Goal: Find contact information: Find contact information

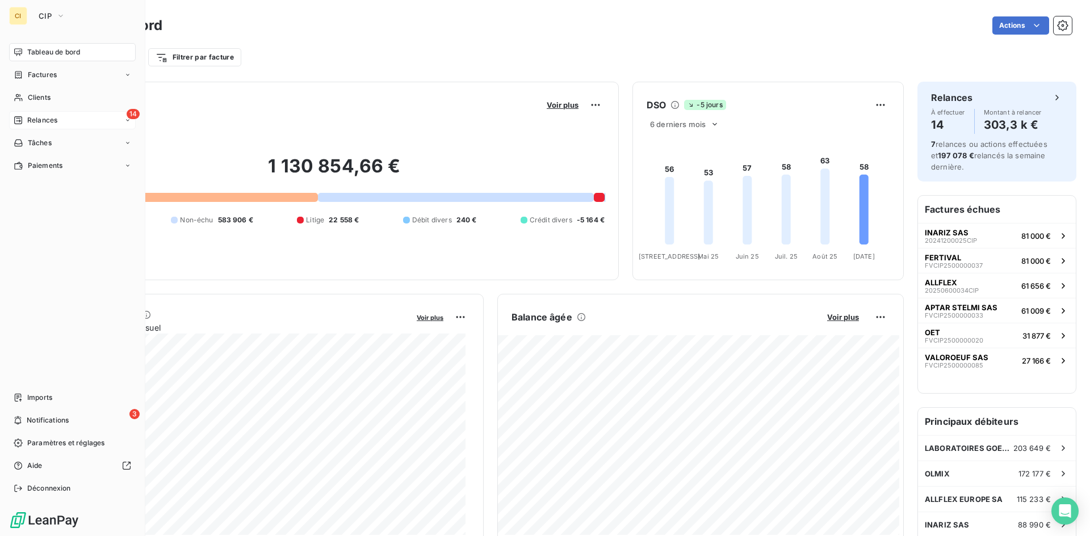
click at [41, 121] on span "Relances" at bounding box center [42, 120] width 30 height 10
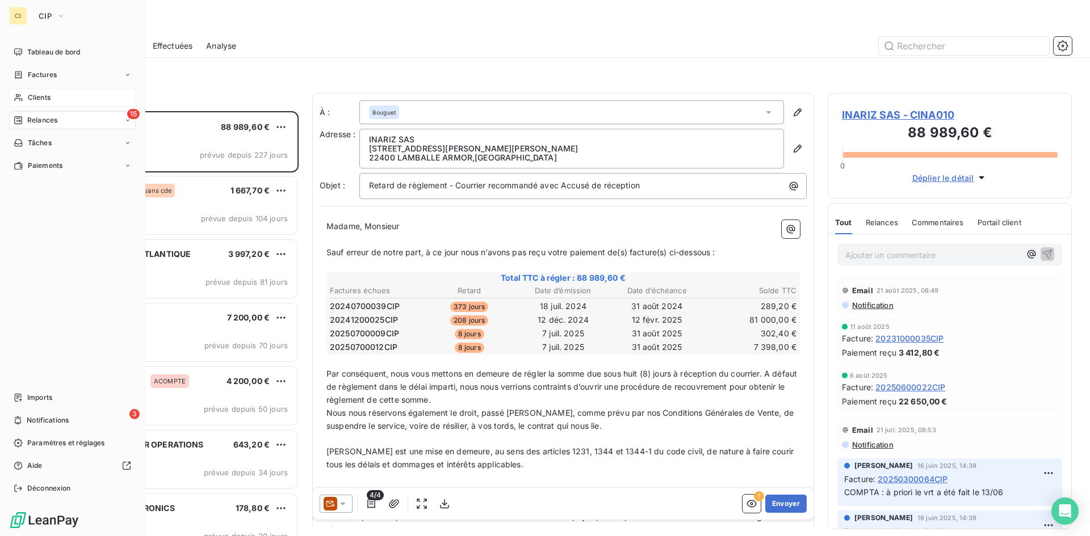
click at [30, 98] on span "Clients" at bounding box center [39, 97] width 23 height 10
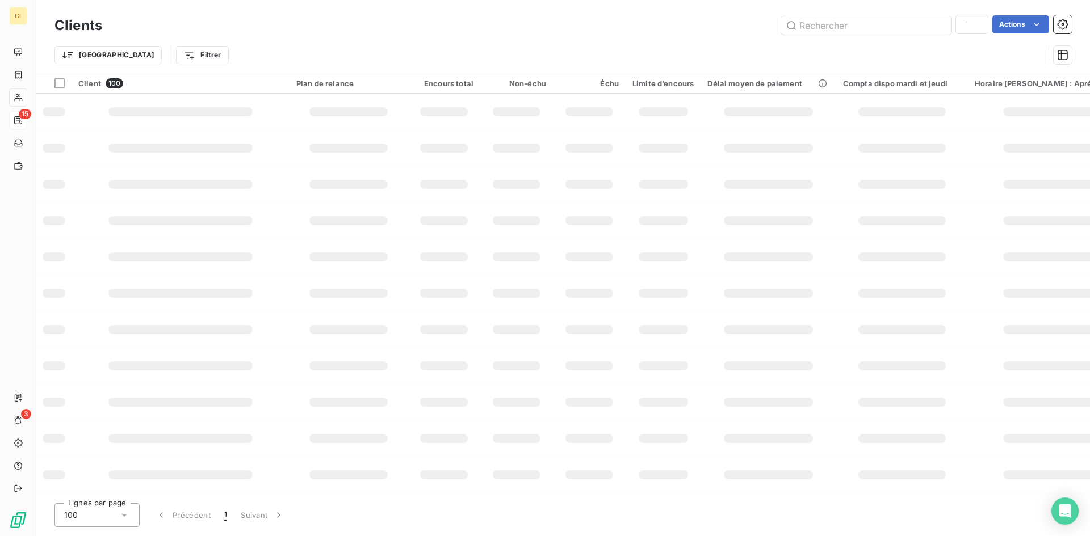
type input "broceliande"
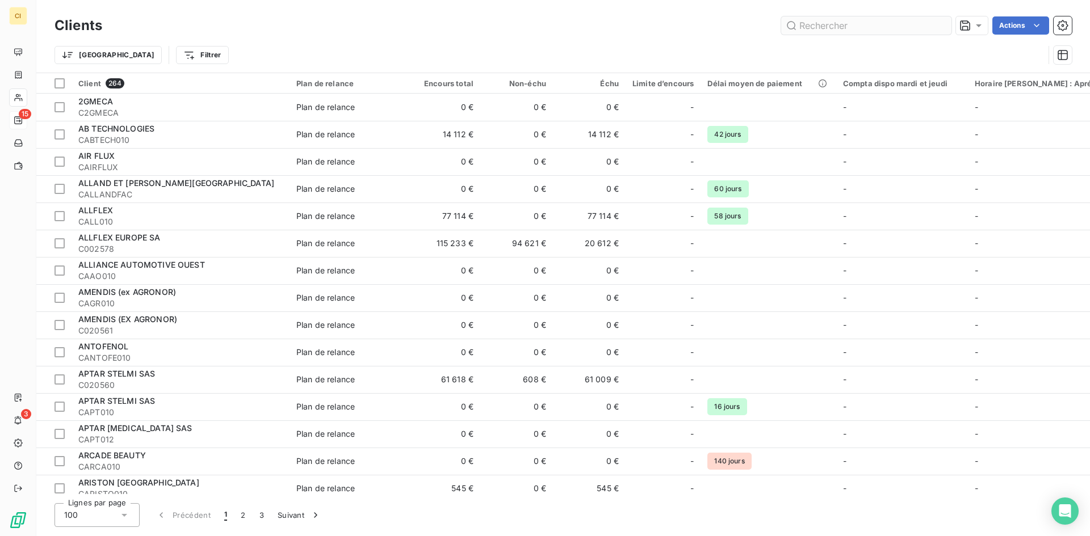
click at [846, 30] on input "text" at bounding box center [866, 25] width 170 height 18
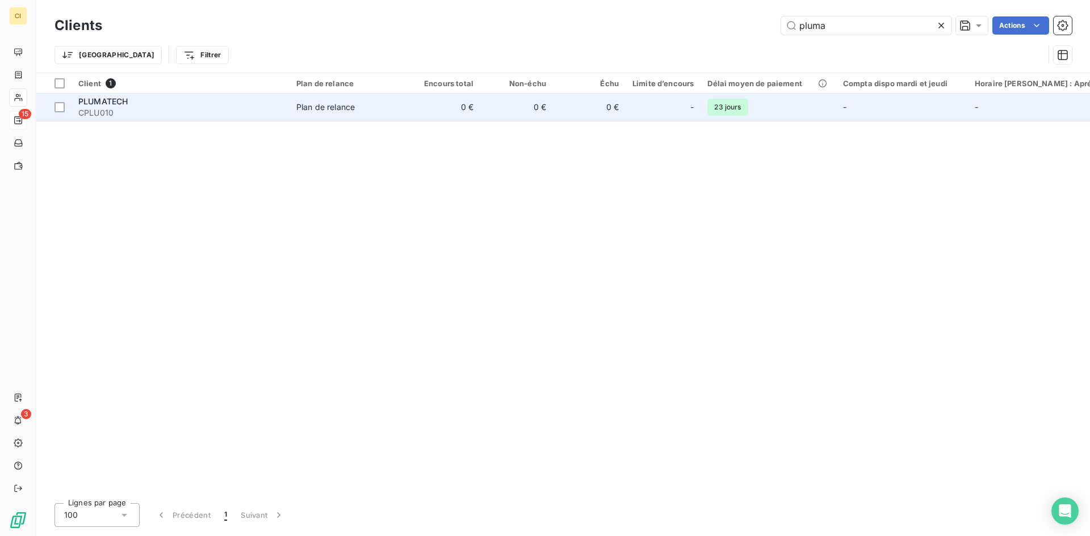
type input "pluma"
click at [96, 109] on span "CPLU010" at bounding box center [180, 112] width 204 height 11
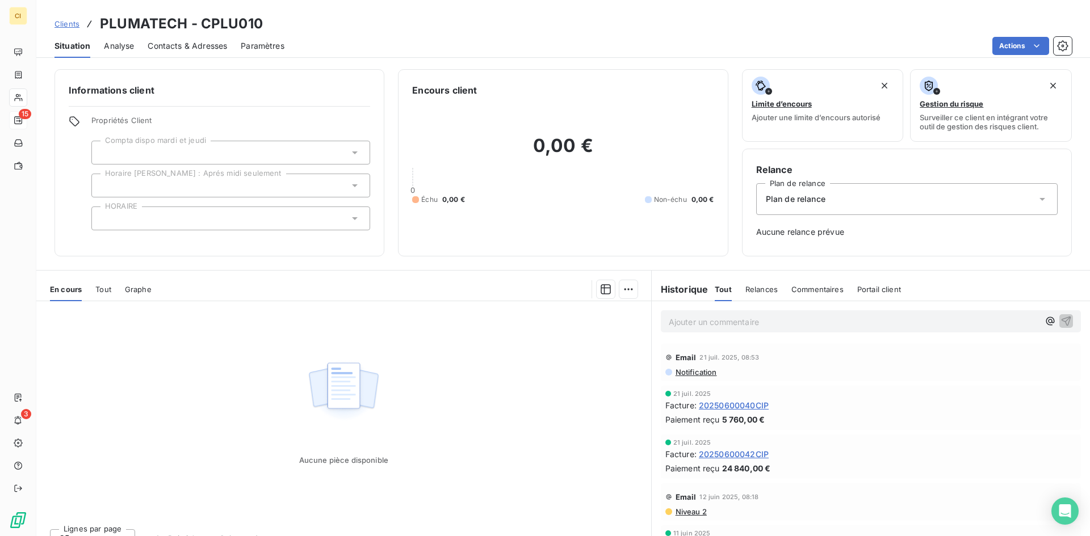
click at [176, 47] on span "Contacts & Adresses" at bounding box center [187, 45] width 79 height 11
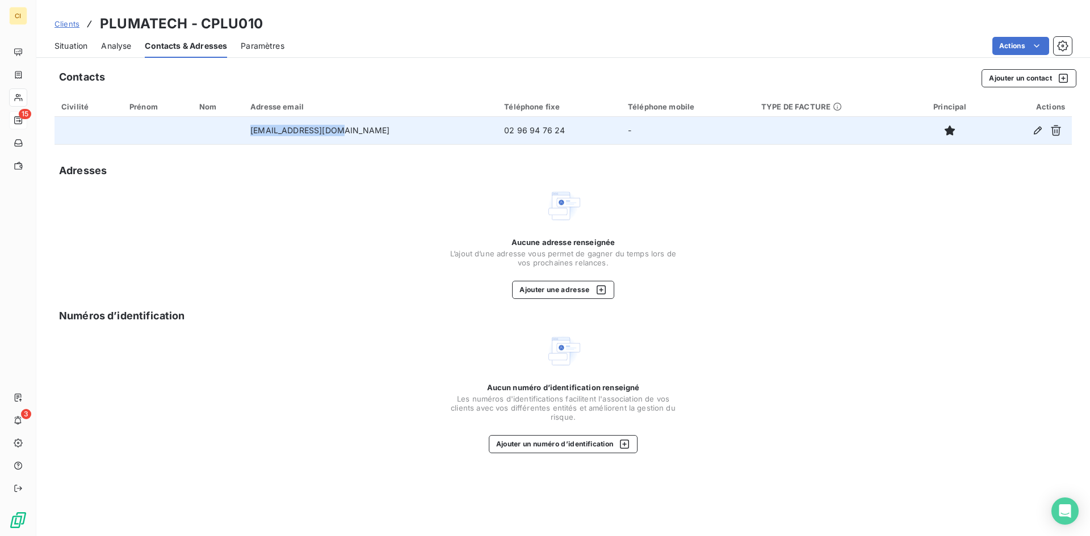
drag, startPoint x: 354, startPoint y: 133, endPoint x: 259, endPoint y: 142, distance: 94.6
click at [259, 142] on tr "[EMAIL_ADDRESS][DOMAIN_NAME] 02 96 94 76 24 -" at bounding box center [562, 130] width 1017 height 27
copy tr "[EMAIL_ADDRESS][DOMAIN_NAME]"
